Goal: Check status: Check status

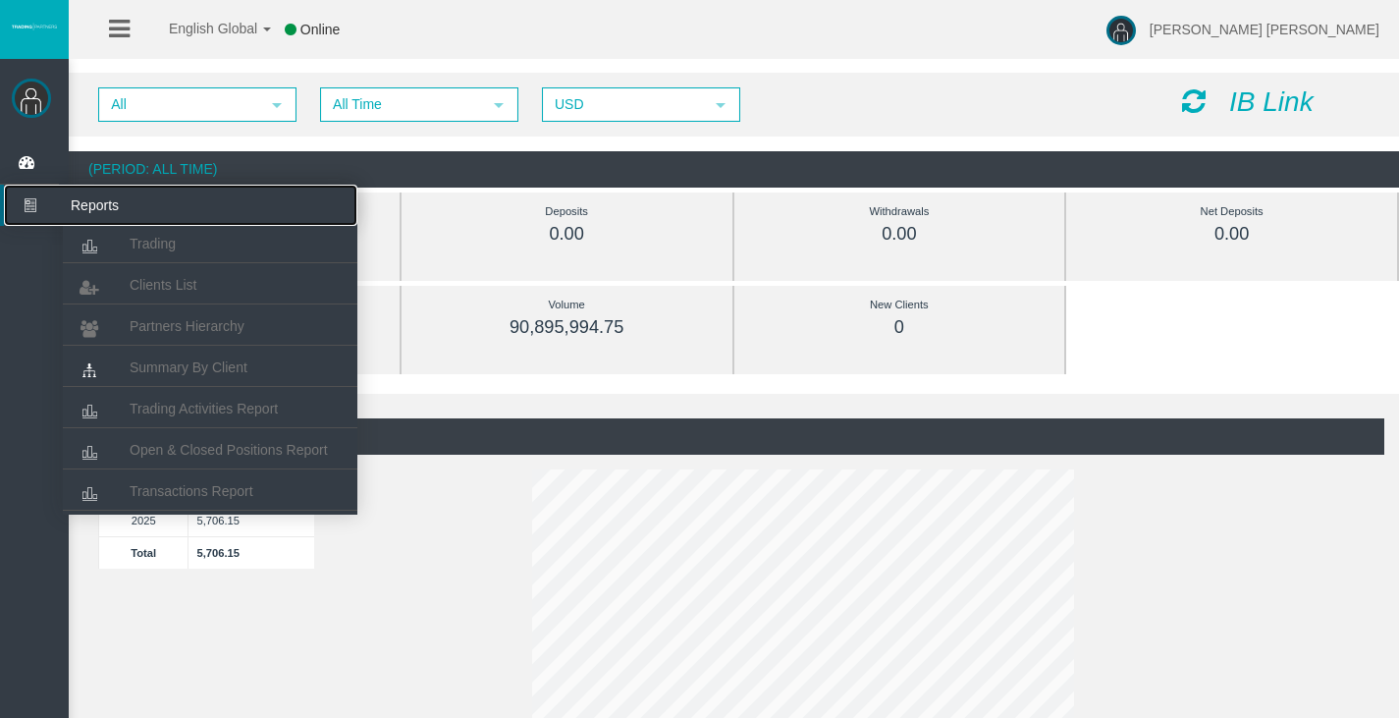
click at [30, 208] on icon at bounding box center [30, 205] width 52 height 41
click at [229, 368] on span "Summary By Client" at bounding box center [189, 367] width 118 height 16
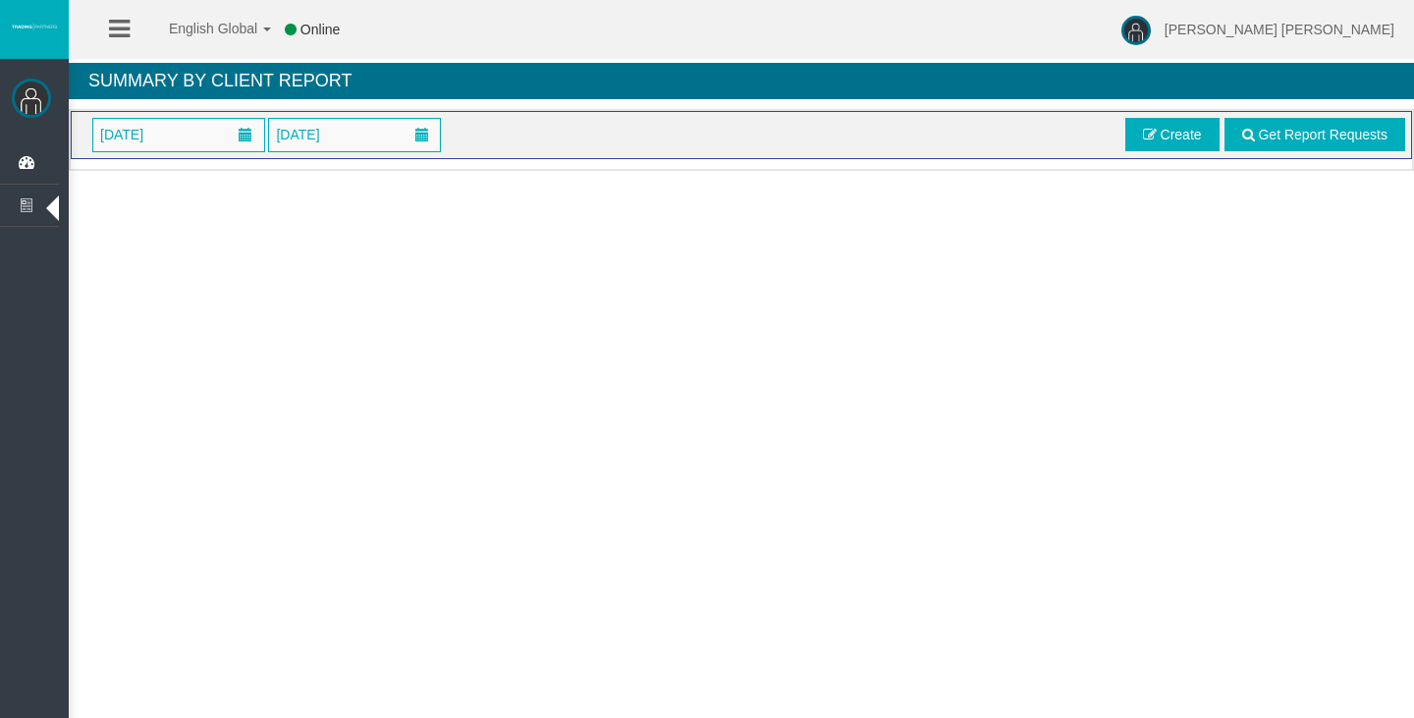
click at [325, 133] on span "[DATE]" at bounding box center [297, 134] width 55 height 27
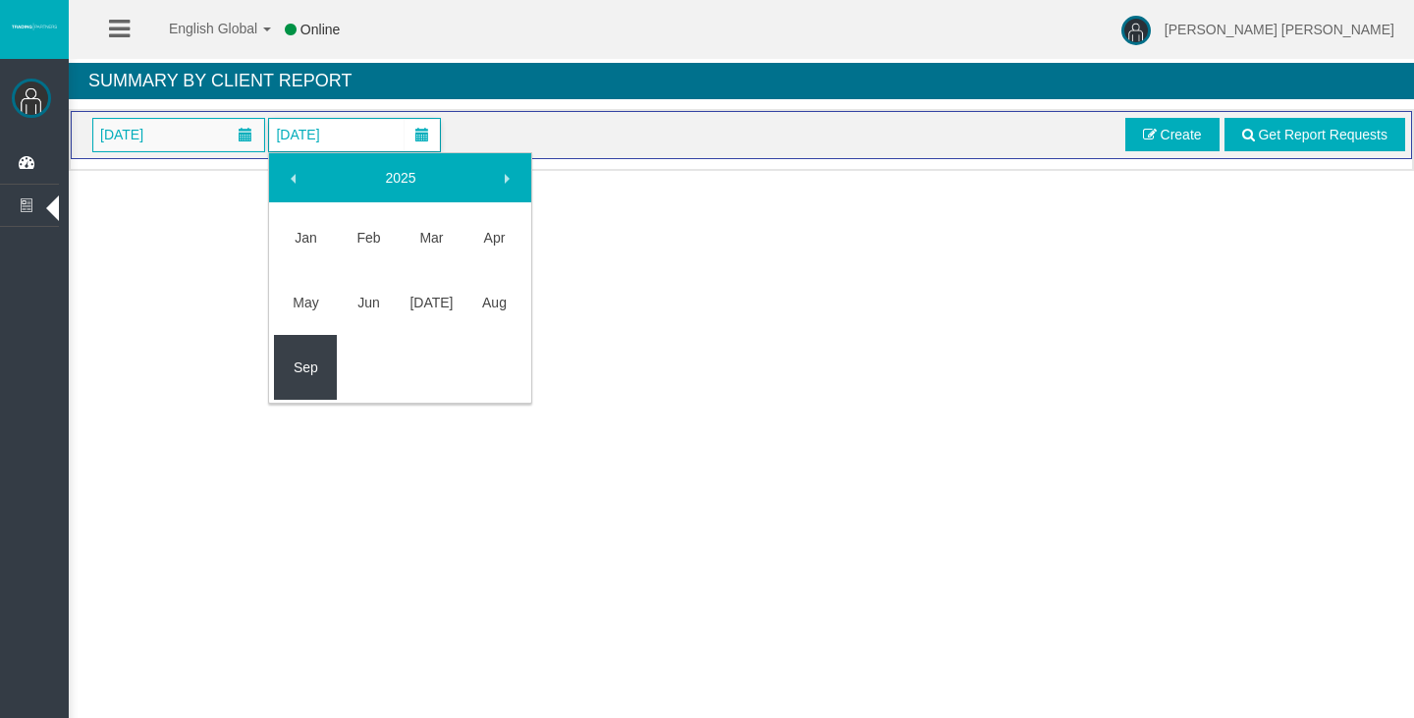
click at [313, 376] on link "Sep" at bounding box center [305, 367] width 63 height 35
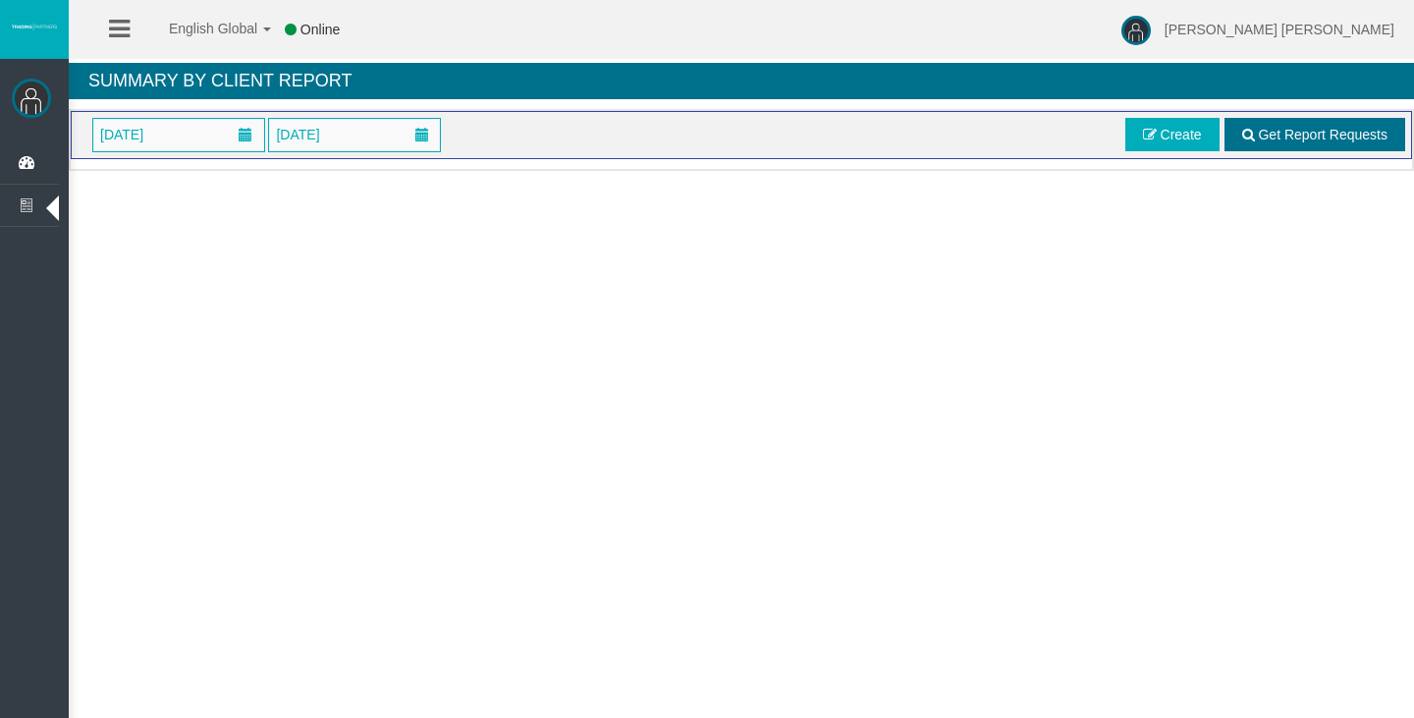
click at [1299, 135] on span "Get Report Requests" at bounding box center [1323, 135] width 130 height 16
click at [1167, 137] on span "Create" at bounding box center [1181, 135] width 41 height 16
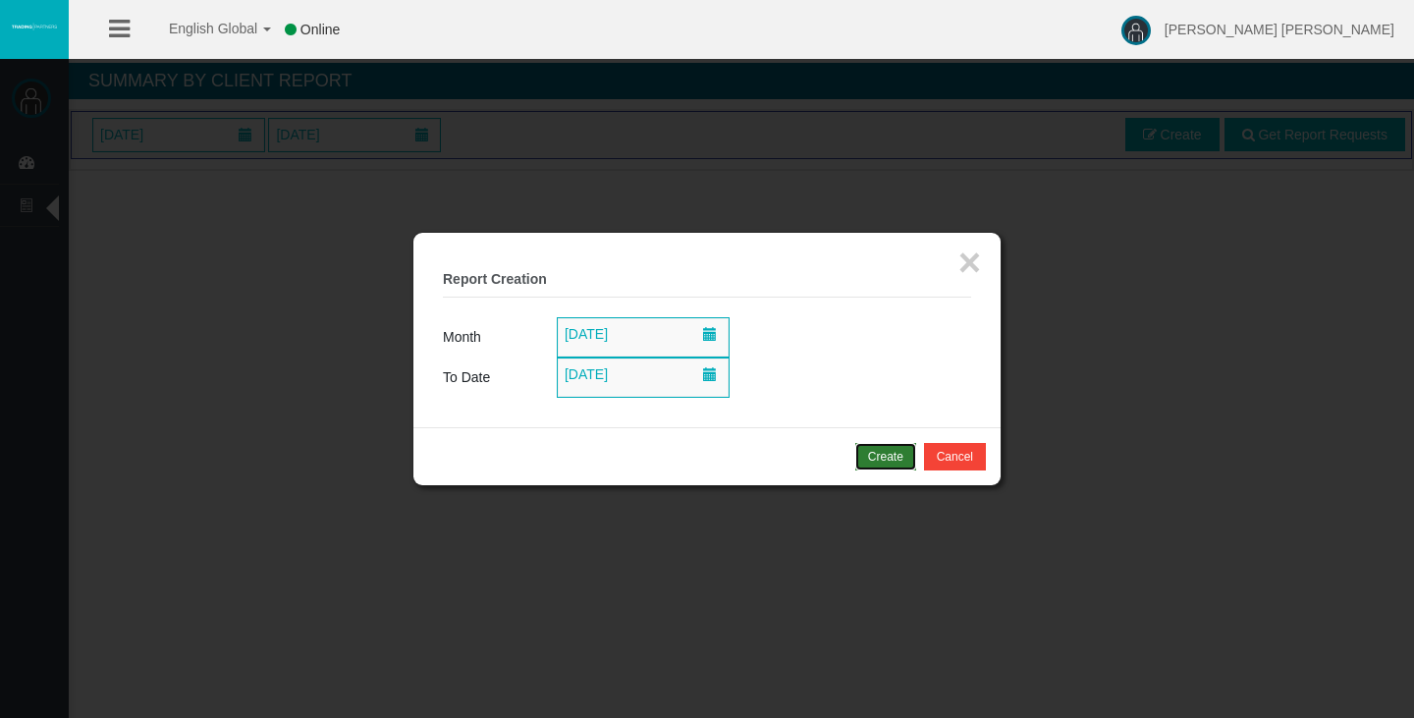
click at [874, 457] on div "Create" at bounding box center [885, 457] width 35 height 18
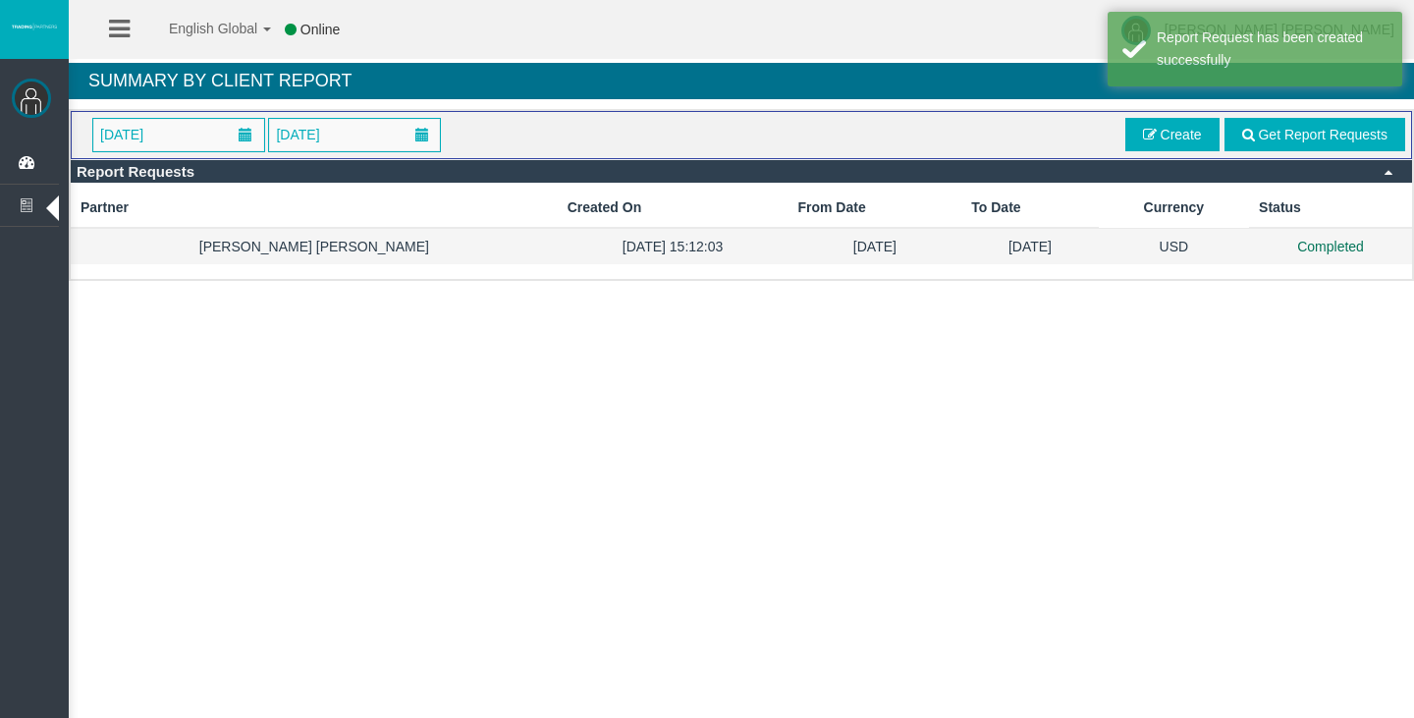
click at [1238, 250] on td "USD" at bounding box center [1174, 246] width 151 height 36
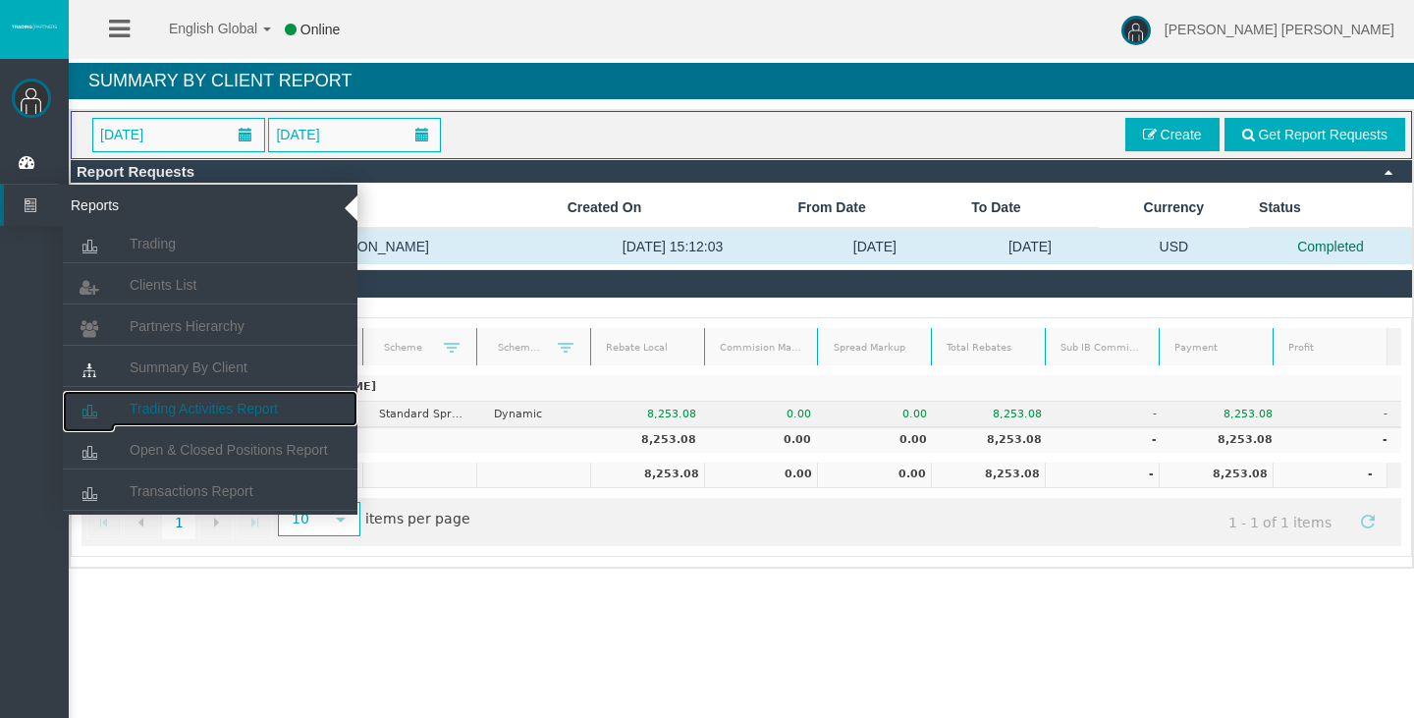
click at [185, 410] on span "Trading Activities Report" at bounding box center [204, 409] width 148 height 16
